Goal: Task Accomplishment & Management: Manage account settings

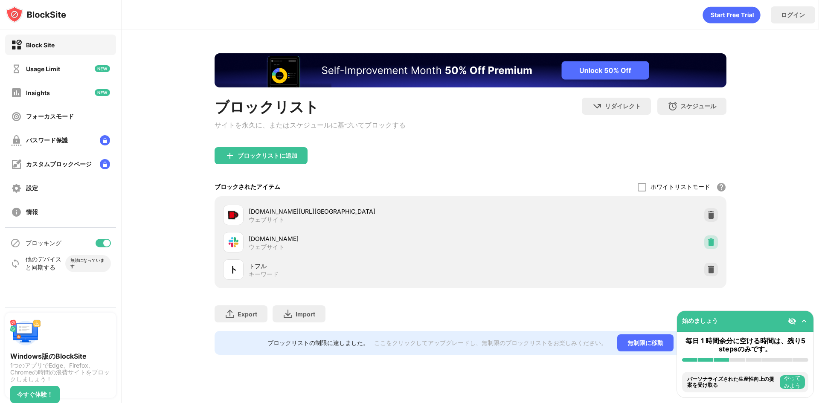
click at [708, 246] on img at bounding box center [711, 242] width 9 height 9
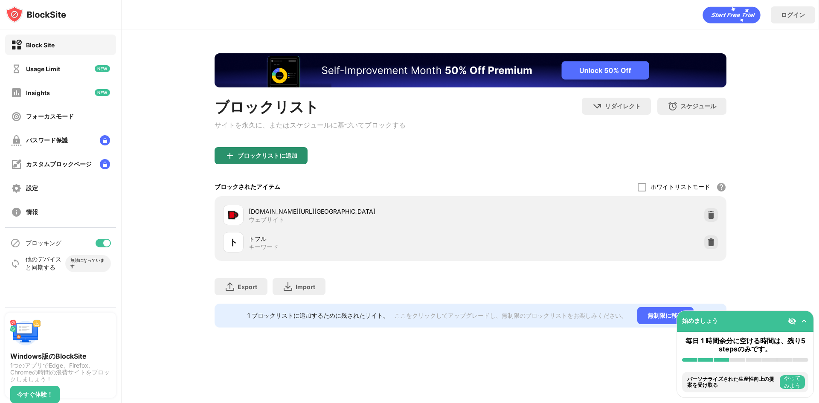
click at [274, 155] on div "ブロックリストに追加" at bounding box center [268, 155] width 60 height 7
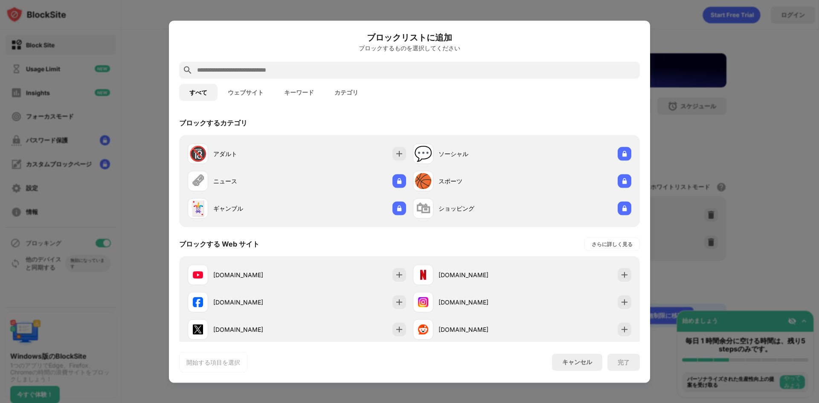
click at [266, 67] on input "text" at bounding box center [416, 70] width 440 height 10
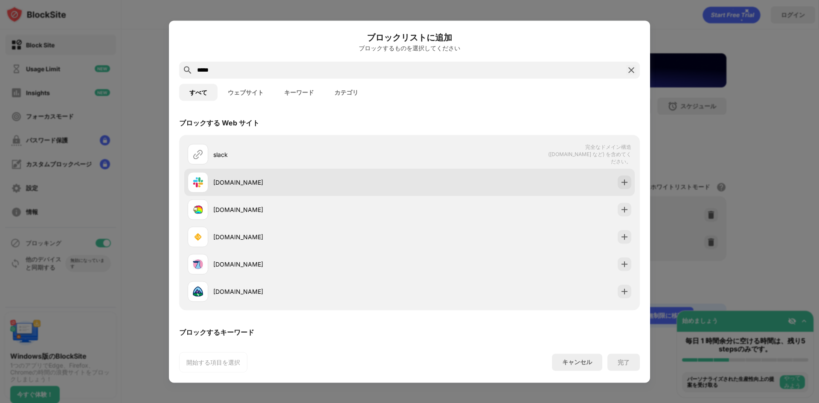
type input "*****"
click at [234, 181] on div "[DOMAIN_NAME]" at bounding box center [311, 182] width 196 height 9
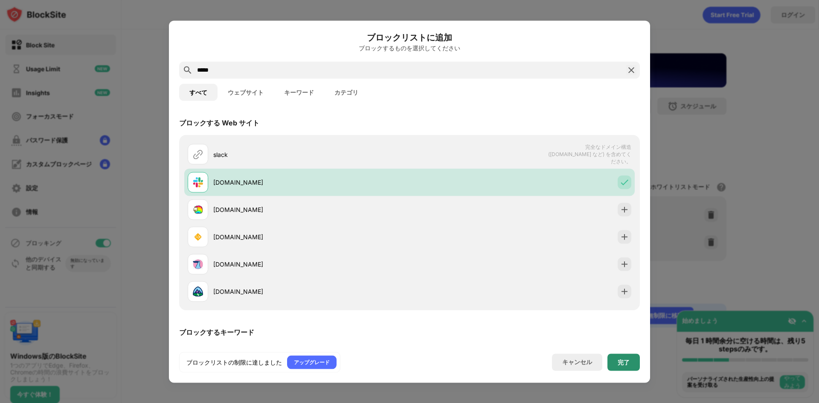
click at [626, 364] on div "完了" at bounding box center [623, 362] width 12 height 7
